Goal: Check status

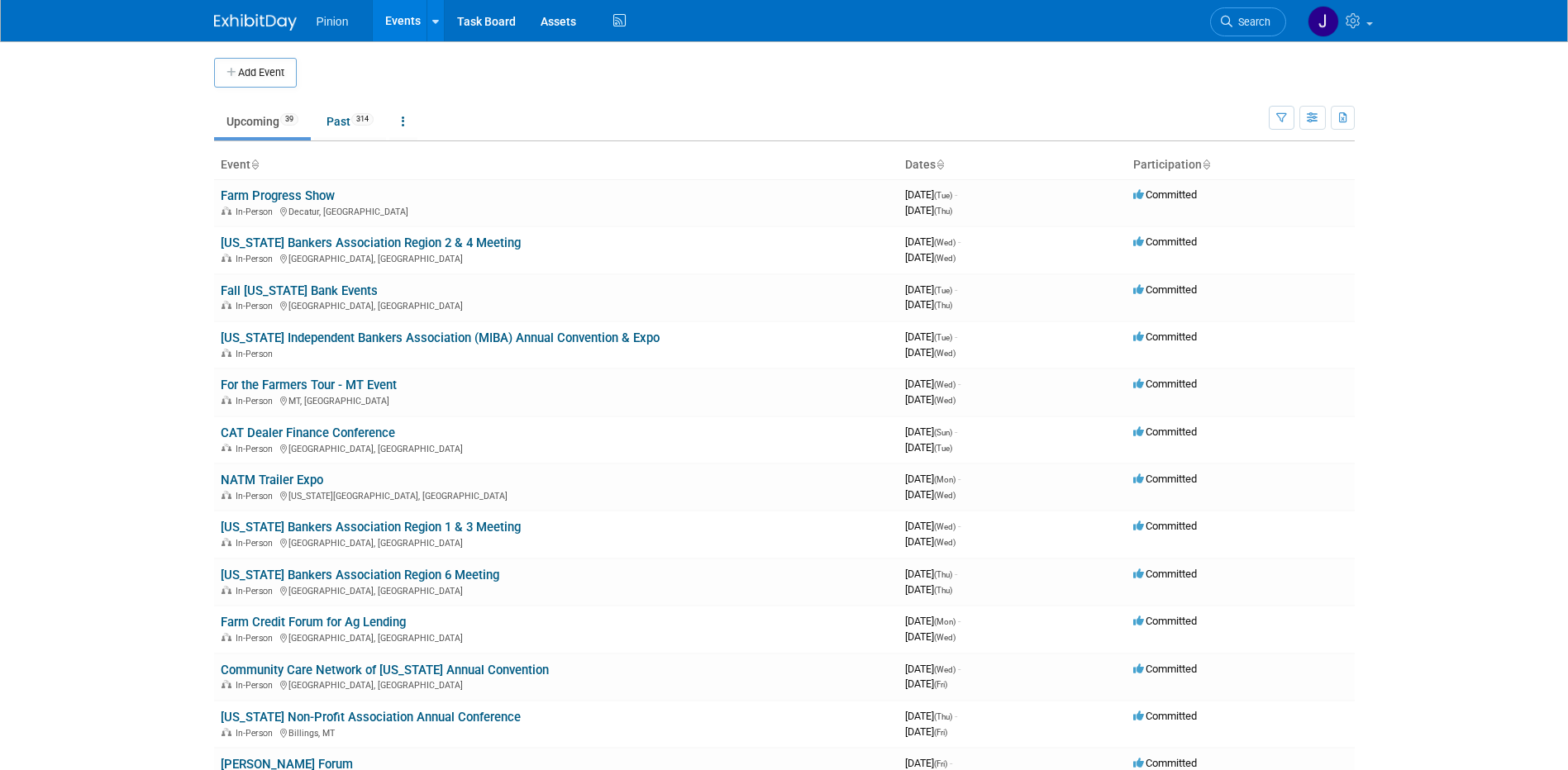
click at [1567, 203] on body "Pinion Events Add Event Bulk Upload Events Shareable Event Boards Recently View…" at bounding box center [784, 385] width 1568 height 770
click at [300, 471] on td "NATM Trailer Expo In-Person [US_STATE][GEOGRAPHIC_DATA], [GEOGRAPHIC_DATA]" at bounding box center [556, 487] width 684 height 47
click at [312, 484] on link "NATM Trailer Expo" at bounding box center [272, 479] width 102 height 14
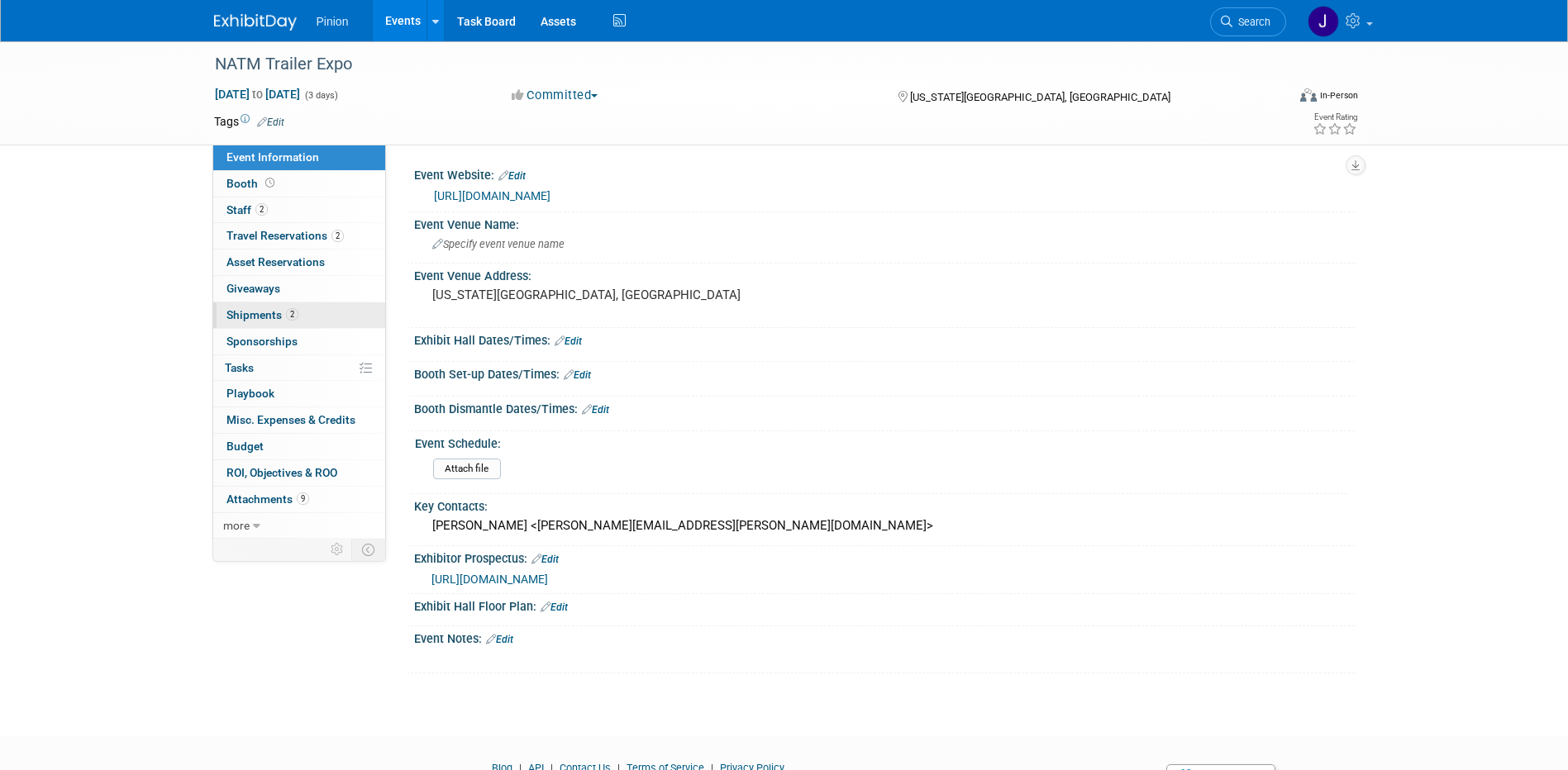
click at [241, 318] on span "Shipments 2" at bounding box center [262, 315] width 72 height 14
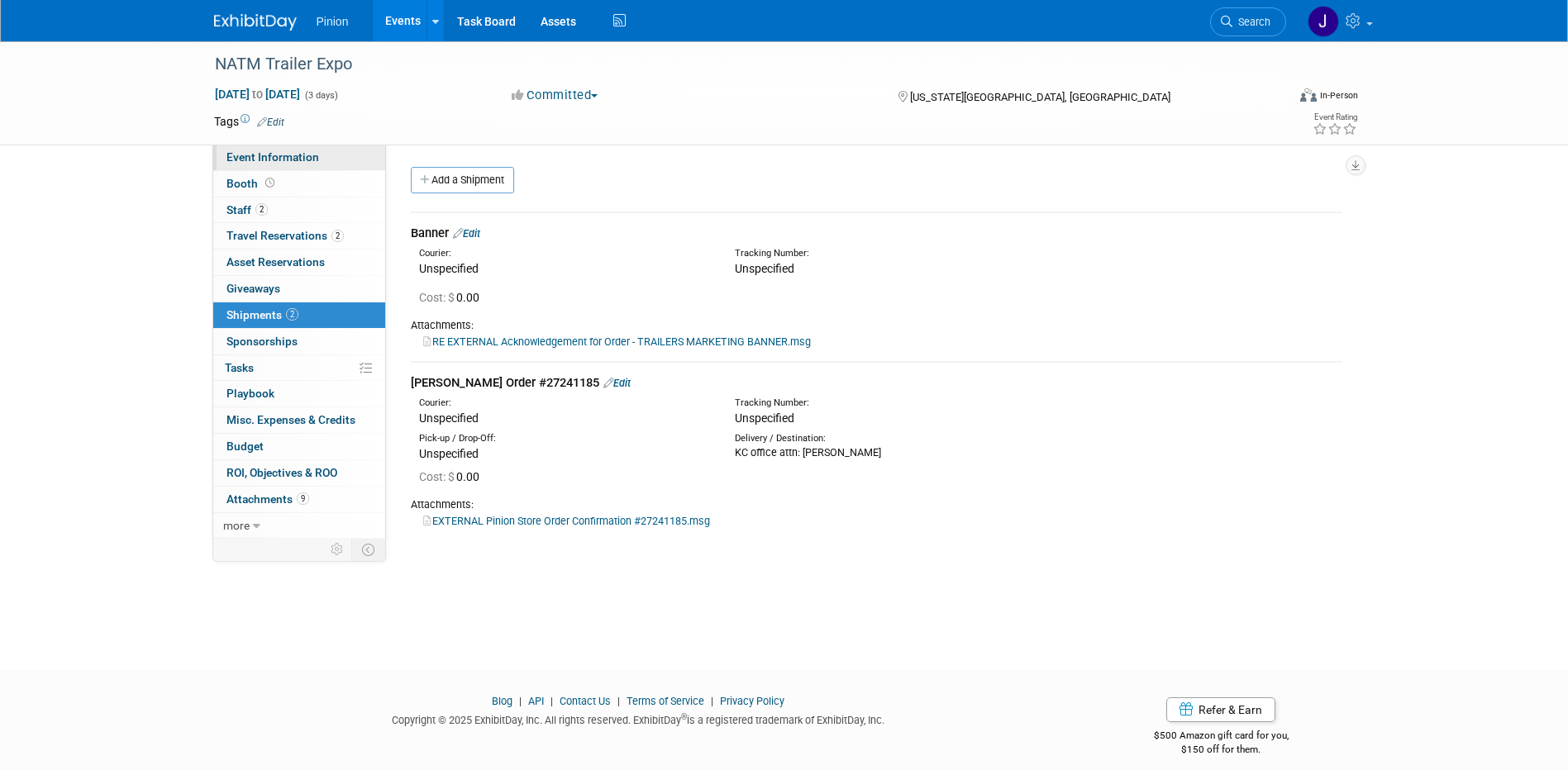
click at [266, 163] on link "Event Information" at bounding box center [299, 157] width 172 height 26
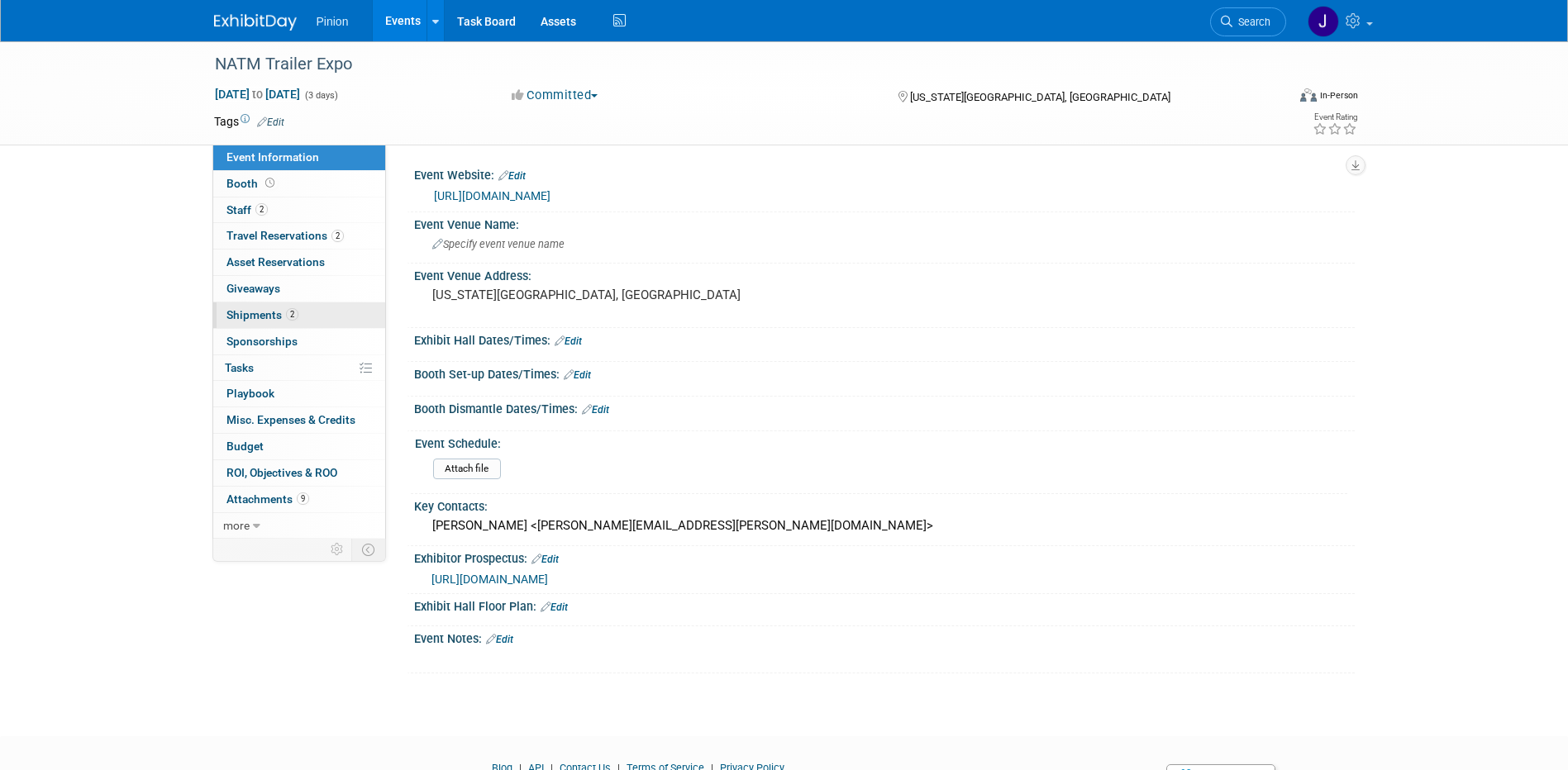
click at [279, 319] on span "Shipments 2" at bounding box center [262, 315] width 72 height 14
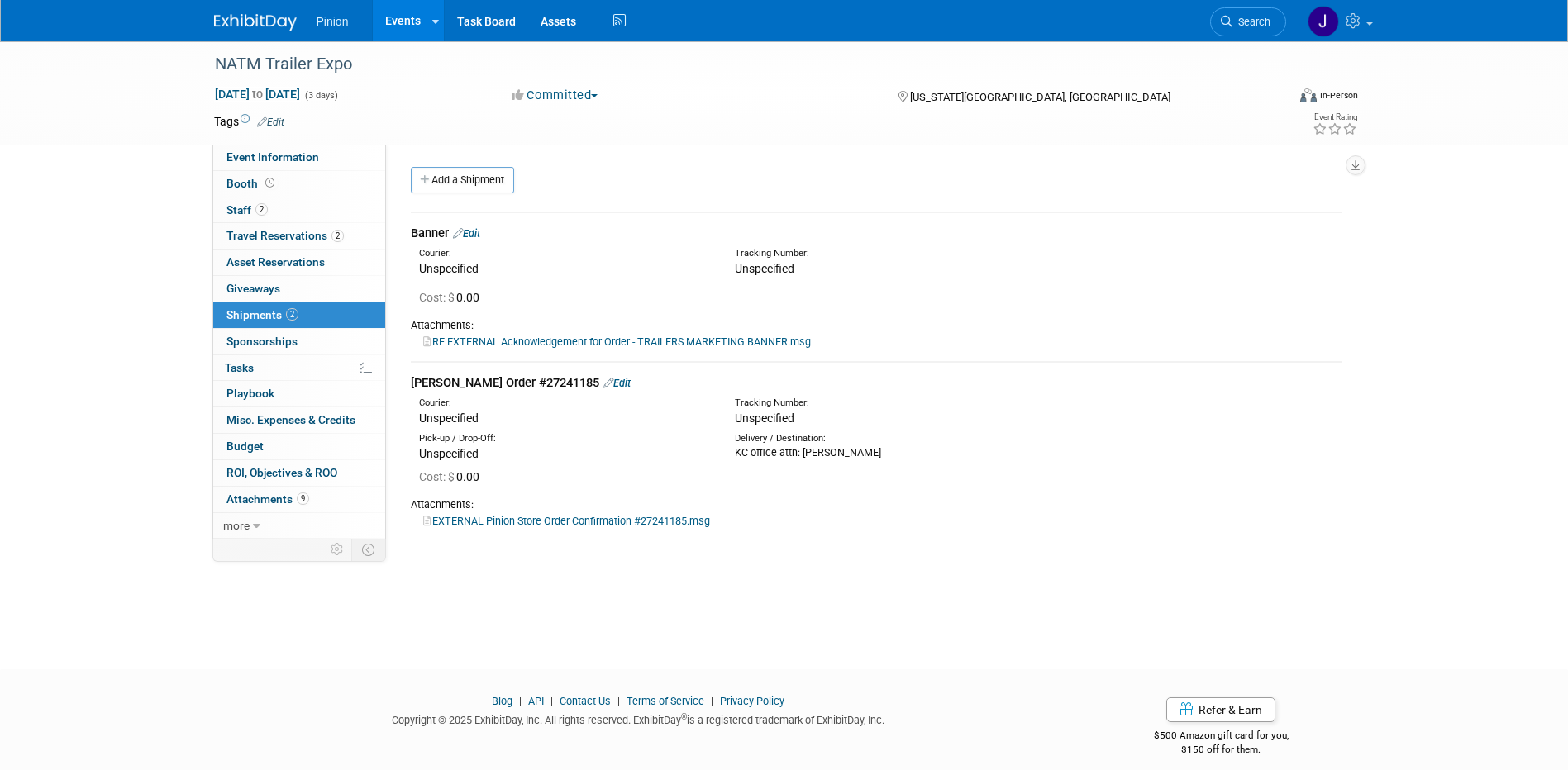
click at [560, 519] on link "EXTERNAL Pinion Store Order Confirmation #27241185.msg" at bounding box center [566, 521] width 287 height 13
